Goal: Information Seeking & Learning: Compare options

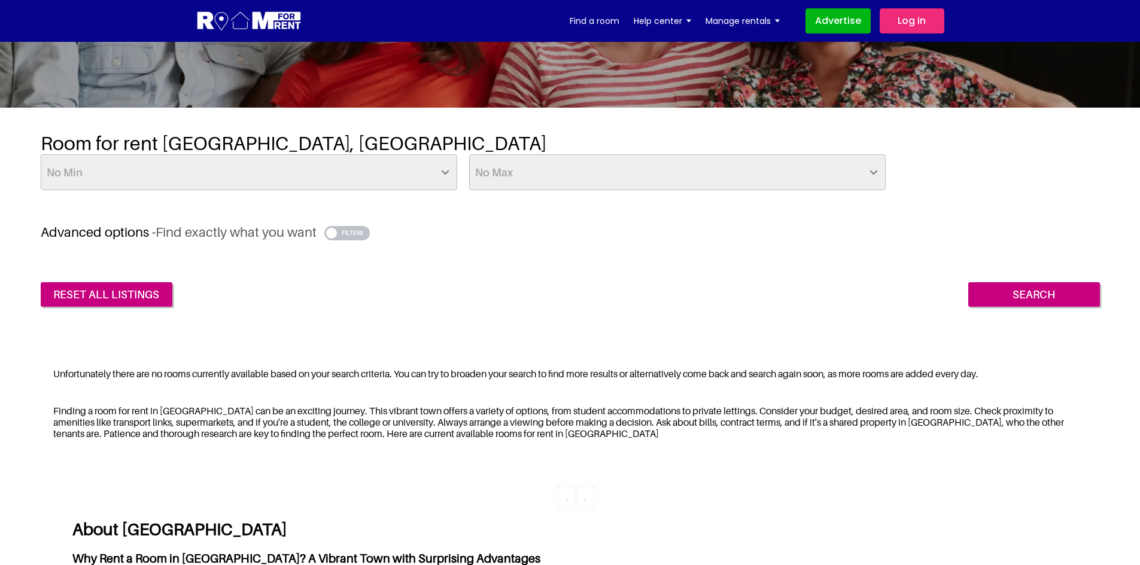
scroll to position [179, 0]
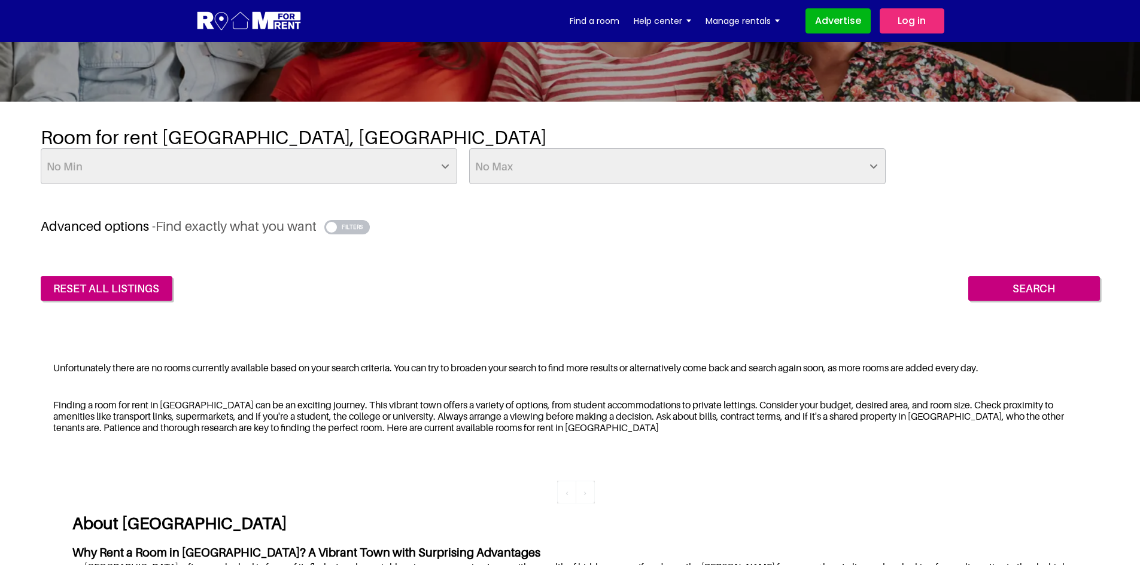
click at [449, 170] on select "No Min £25 £50 £75 £100 £125 £150 £175 £200 £225 £250 £275 £300 £325 £350 £375 …" at bounding box center [249, 166] width 416 height 36
select select "500"
click at [41, 148] on select "No Min £25 £50 £75 £100 £125 £150 £175 £200 £225 £250 £275 £300 £325 £350 £375 …" at bounding box center [249, 166] width 416 height 36
click at [880, 172] on select "No Max £50 £75 £100 £125 £150 £175 £200 £225 £250 £275 £300 £325 £350 £375 £400…" at bounding box center [677, 166] width 416 height 36
select select "650"
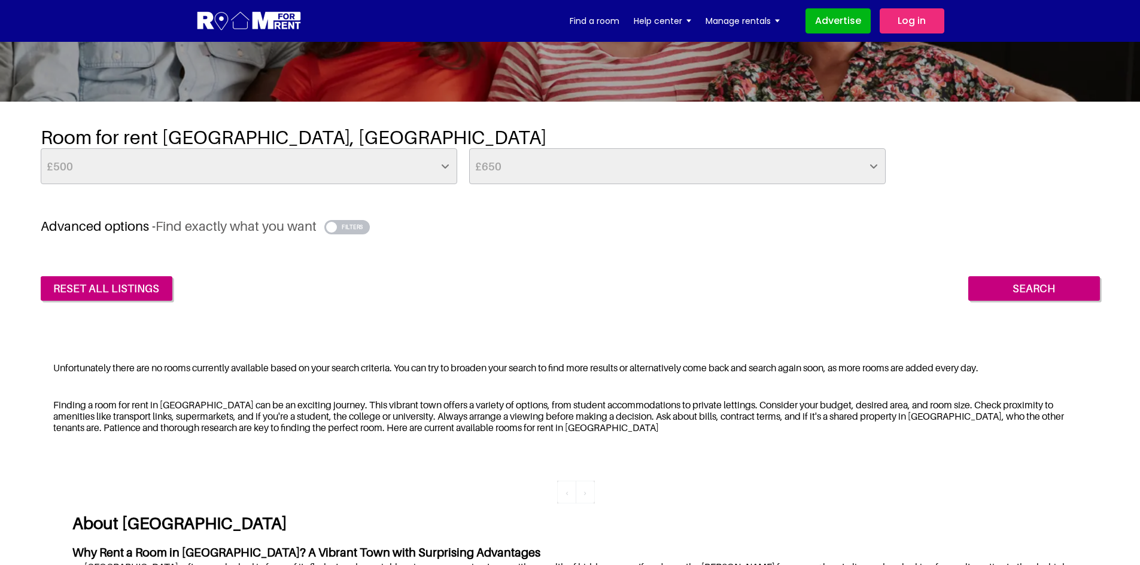
click at [469, 148] on select "No Max £50 £75 £100 £125 £150 £175 £200 £225 £250 £275 £300 £325 £350 £375 £400…" at bounding box center [677, 166] width 416 height 36
click at [1055, 288] on input "Search" at bounding box center [1034, 288] width 132 height 25
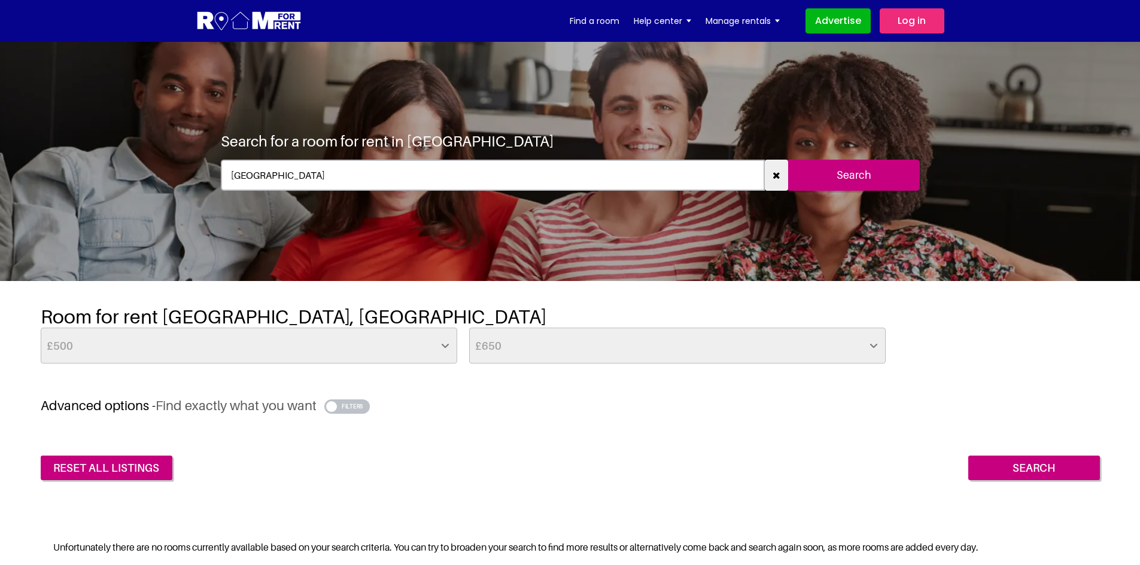
drag, startPoint x: 350, startPoint y: 406, endPoint x: 365, endPoint y: 417, distance: 18.4
click at [350, 406] on button "button" at bounding box center [347, 407] width 46 height 14
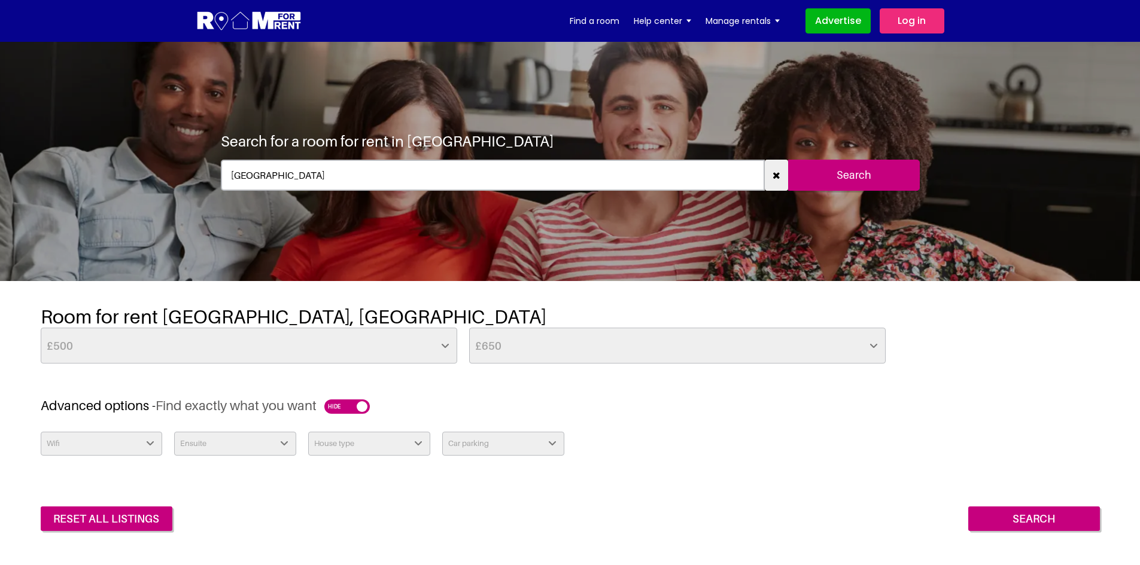
click at [333, 407] on button "button" at bounding box center [347, 407] width 46 height 14
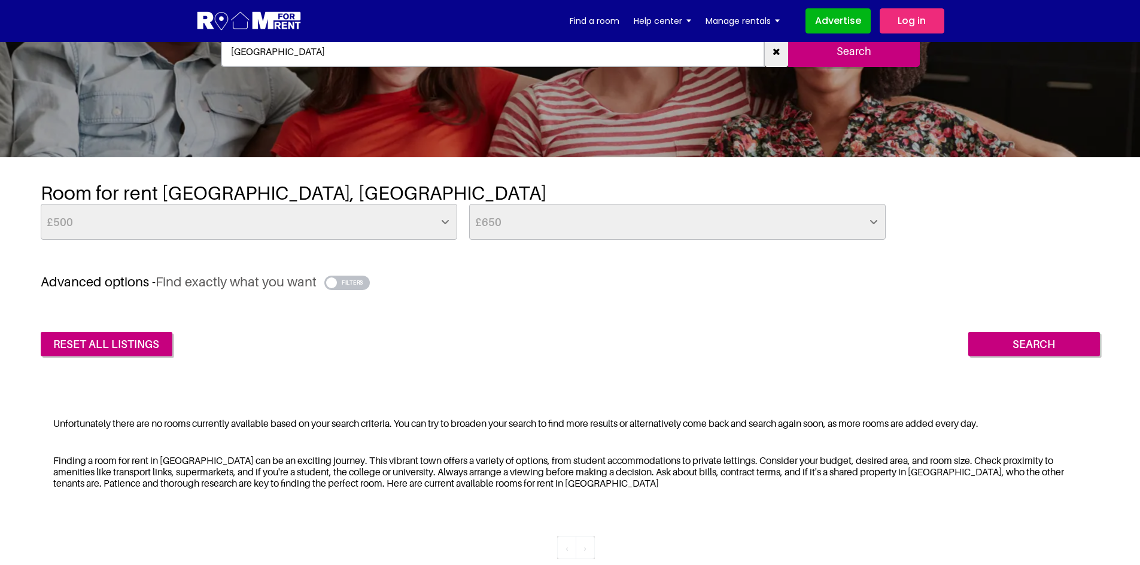
scroll to position [120, 0]
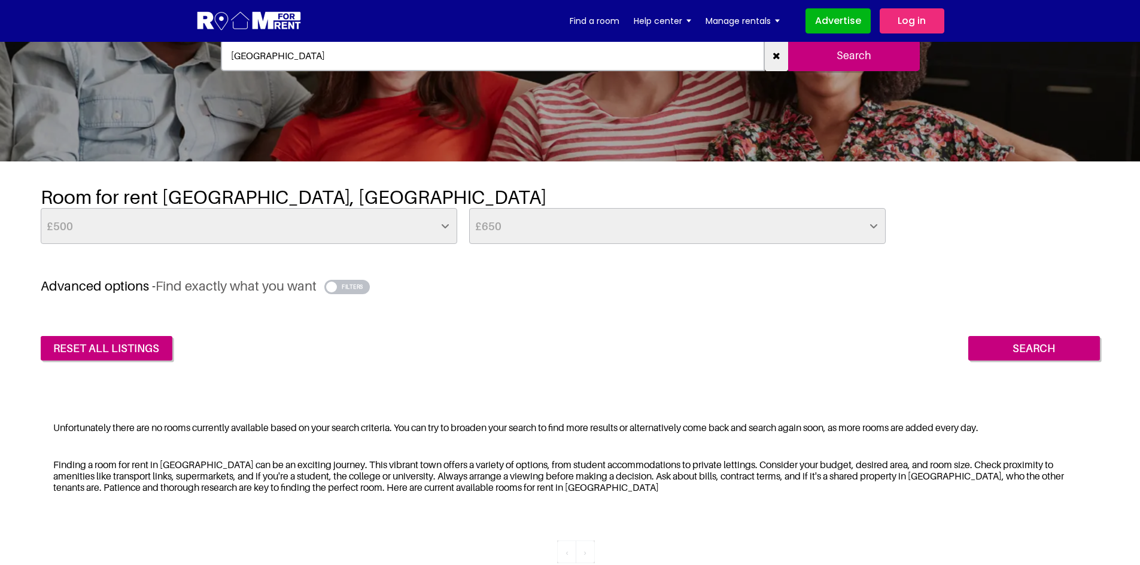
click at [622, 233] on select "No Max £50 £75 £100 £125 £150 £175 £200 £225 £250 £275 £300 £325 £350 £375 £400…" at bounding box center [677, 226] width 416 height 36
select select "750"
click at [469, 208] on select "No Max £50 £75 £100 £125 £150 £175 £200 £225 £250 £275 £300 £325 £350 £375 £400…" at bounding box center [677, 226] width 416 height 36
click at [1010, 348] on input "Search" at bounding box center [1034, 348] width 132 height 25
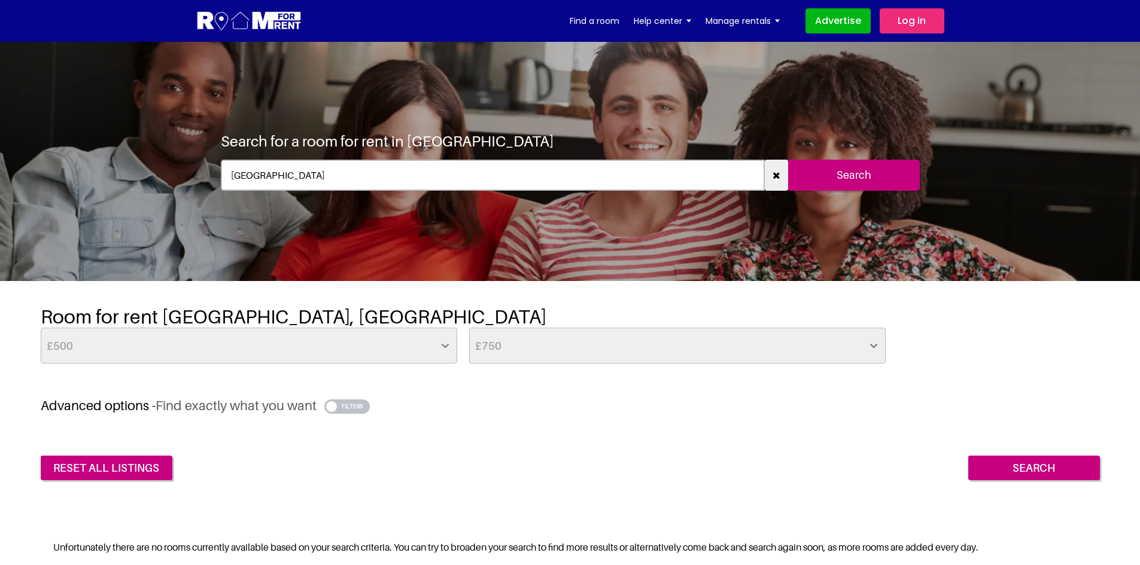
click at [873, 355] on select "No Max £50 £75 £100 £125 £150 £175 £200 £225 £250 £275 £300 £325 £350 £375 £400…" at bounding box center [677, 346] width 416 height 36
select select "above"
click at [469, 328] on select "No Max £50 £75 £100 £125 £150 £175 £200 £225 £250 £275 £300 £325 £350 £375 £400…" at bounding box center [677, 346] width 416 height 36
click at [1034, 467] on input "Search" at bounding box center [1034, 468] width 132 height 25
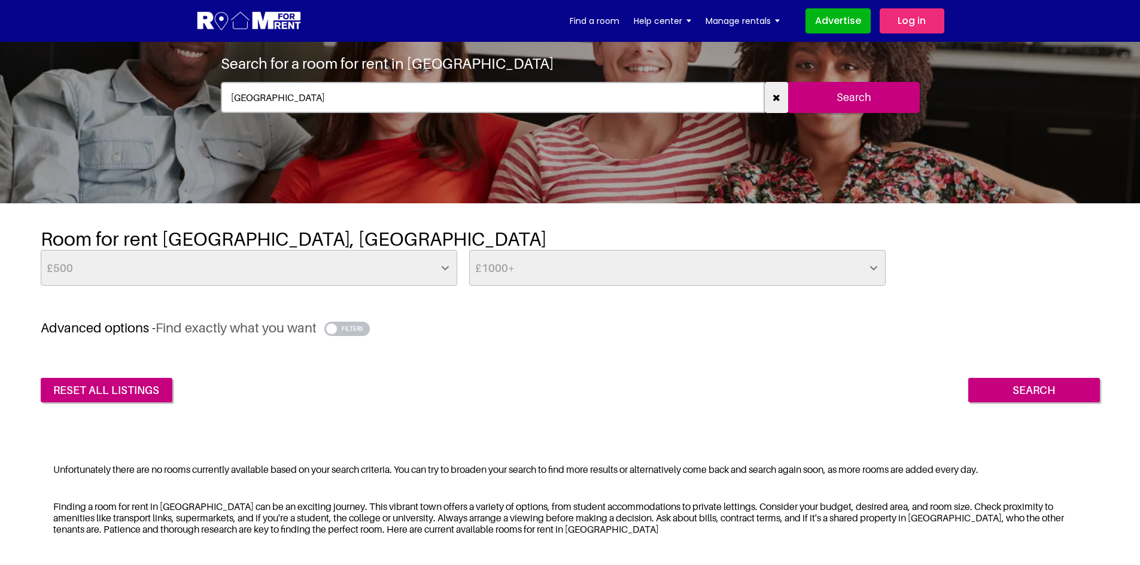
scroll to position [179, 0]
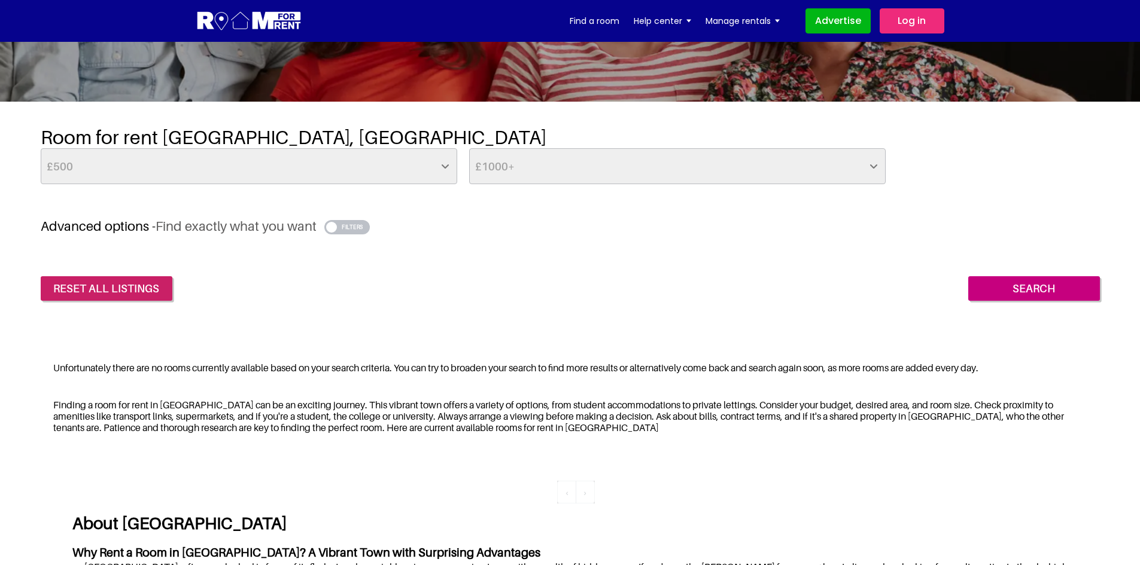
click at [147, 281] on link "reset all listings" at bounding box center [107, 288] width 132 height 25
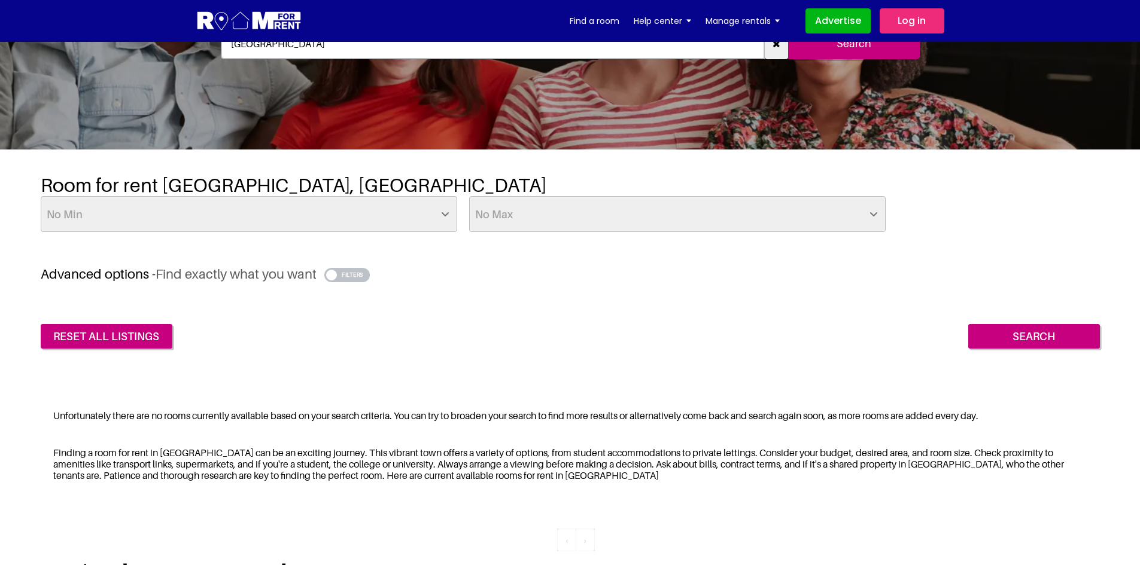
scroll to position [179, 0]
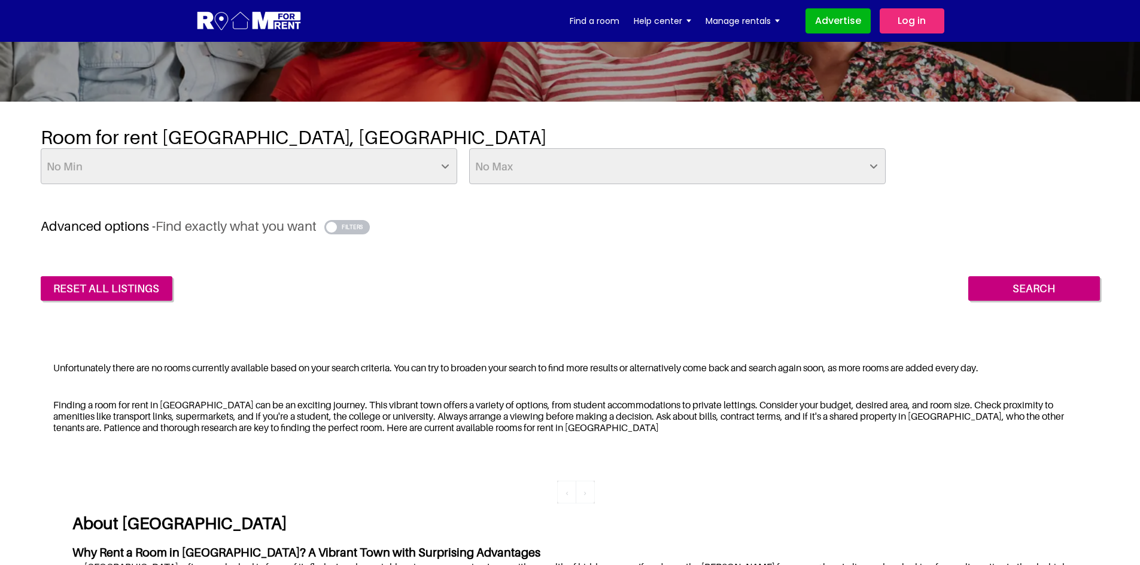
click at [366, 226] on button "button" at bounding box center [347, 227] width 46 height 14
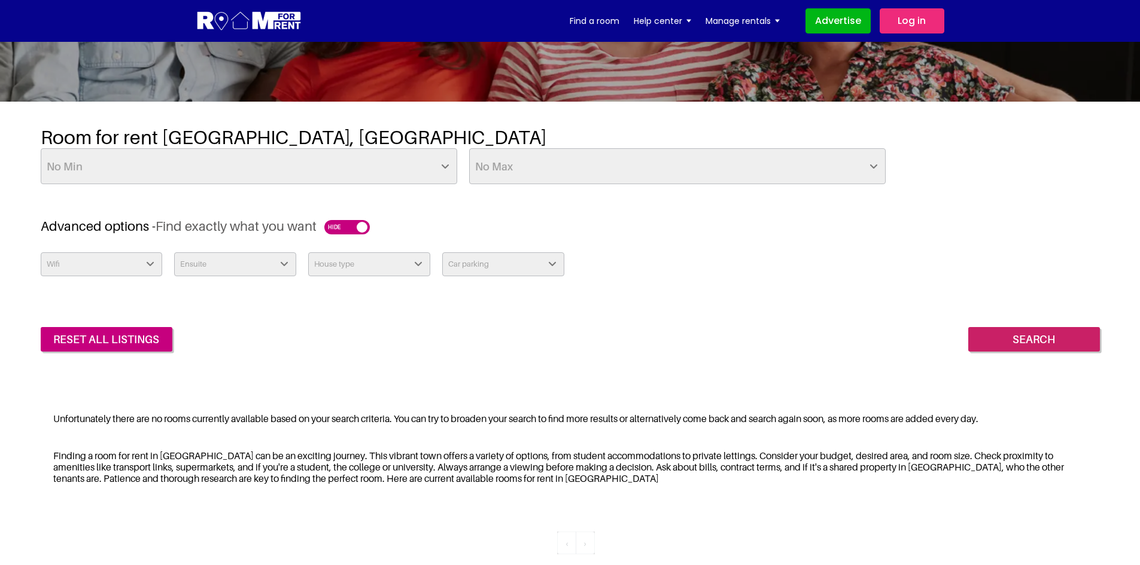
click at [1027, 341] on input "Search" at bounding box center [1034, 339] width 132 height 25
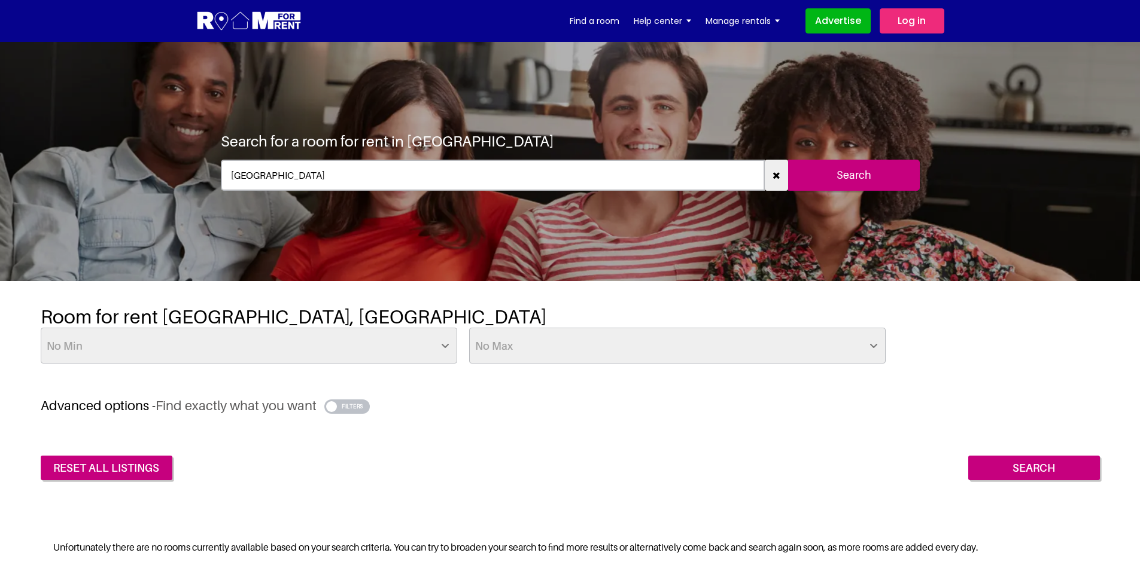
click at [776, 180] on button "button" at bounding box center [776, 175] width 23 height 31
